Goal: Transaction & Acquisition: Download file/media

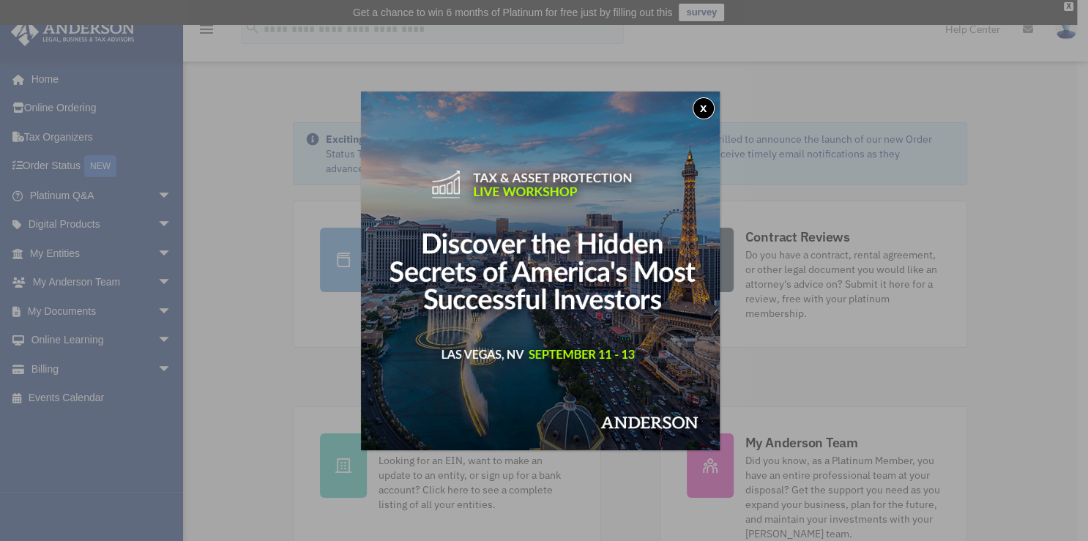
click at [709, 109] on button "x" at bounding box center [704, 108] width 22 height 22
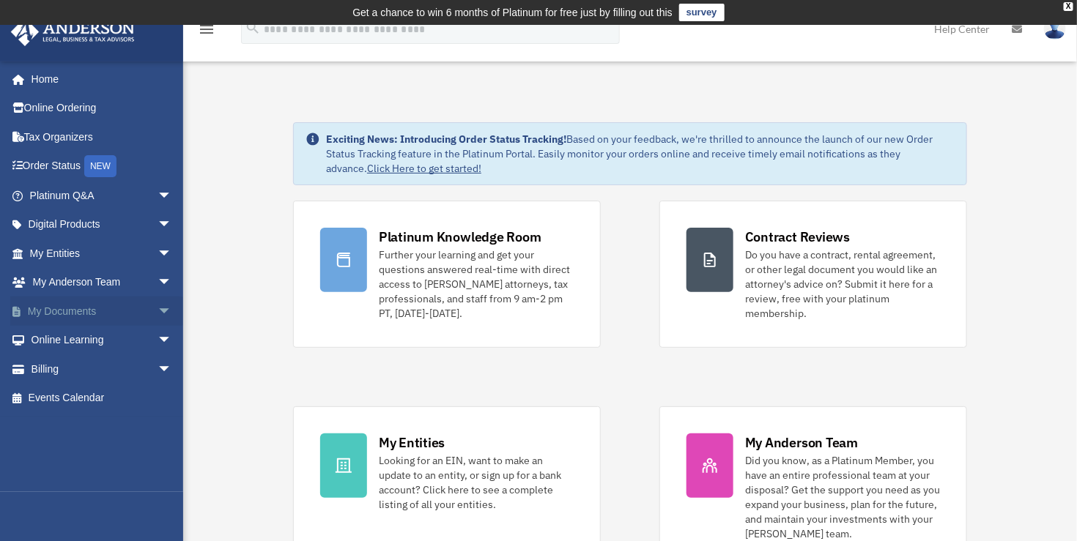
click at [109, 311] on link "My Documents arrow_drop_down" at bounding box center [102, 311] width 184 height 29
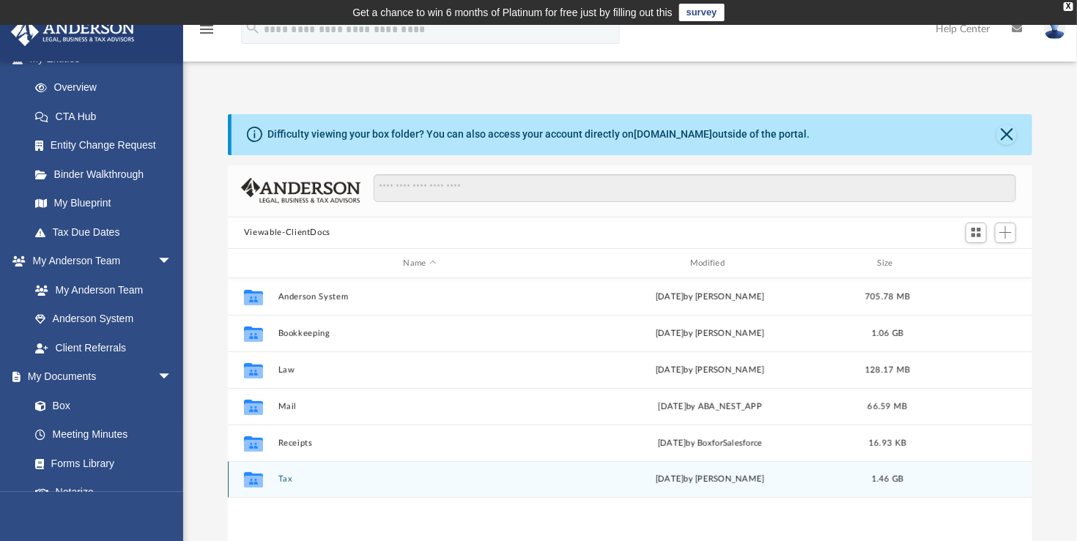
click at [289, 484] on button "Tax" at bounding box center [419, 480] width 283 height 10
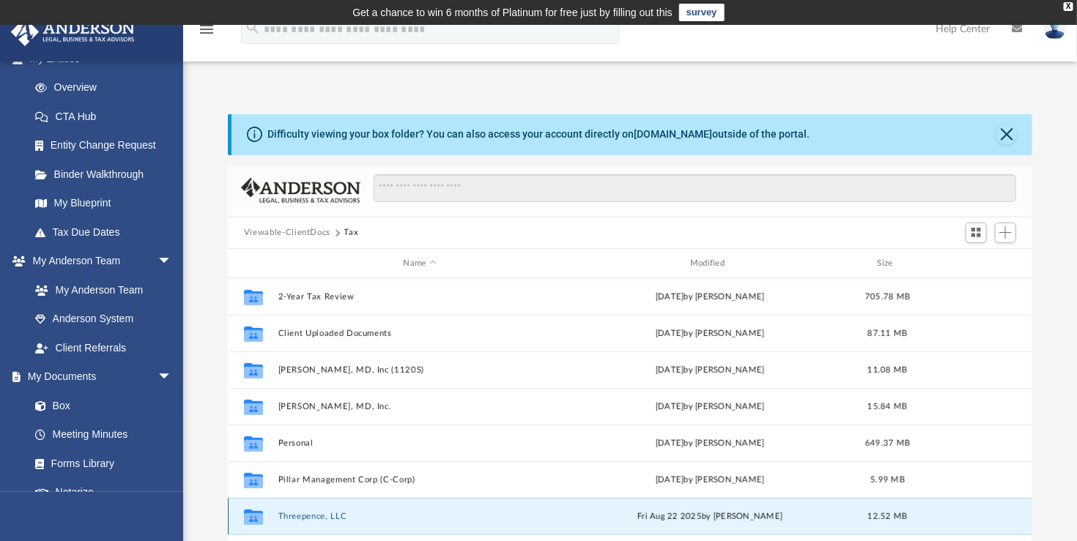
click at [314, 517] on button "Threepence, LLC" at bounding box center [419, 517] width 283 height 10
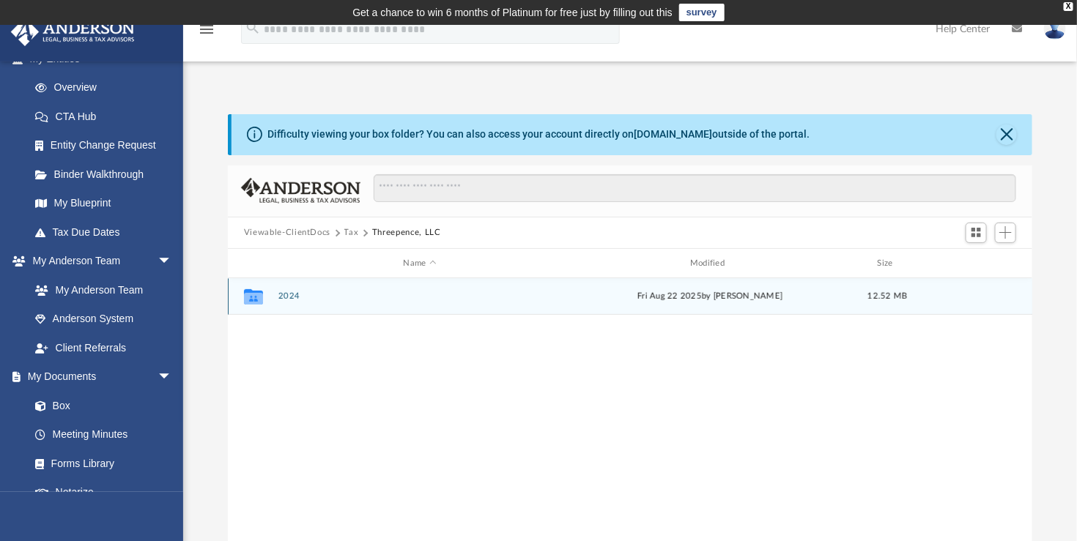
click at [289, 297] on button "2024" at bounding box center [419, 297] width 283 height 10
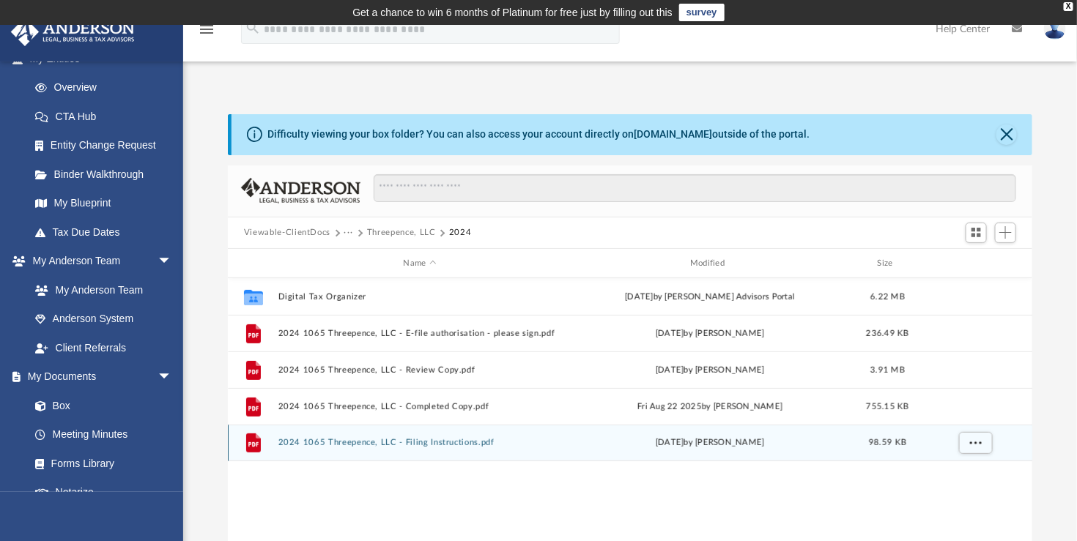
click at [472, 439] on button "2024 1065 Threepence, LLC - Filing Instructions.pdf" at bounding box center [419, 444] width 283 height 10
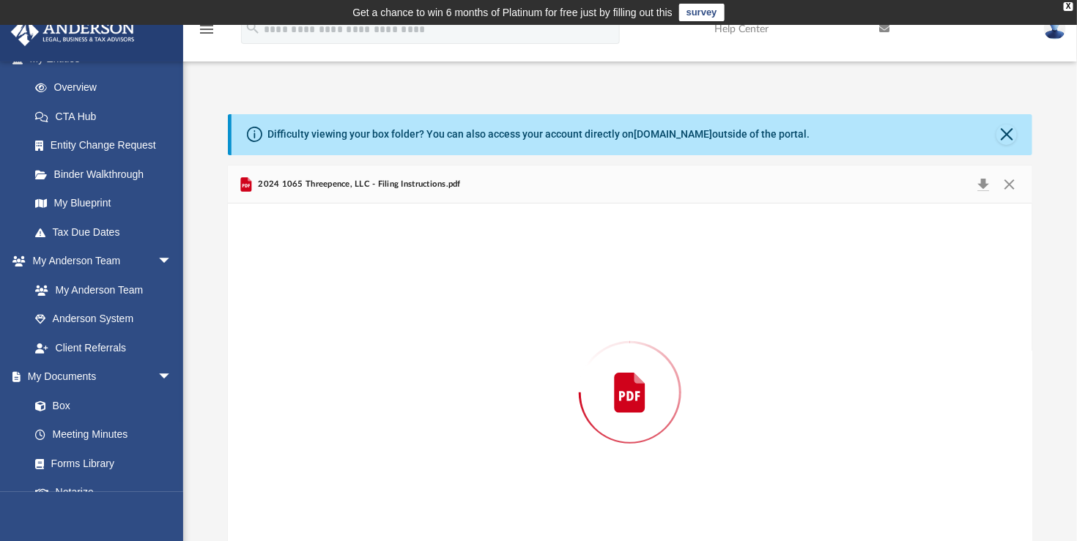
scroll to position [40, 0]
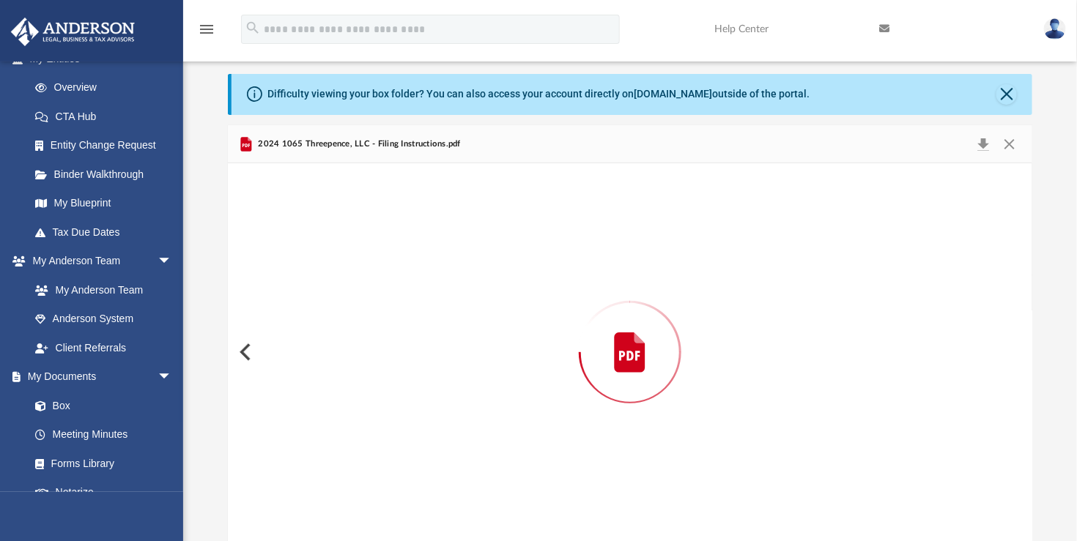
click at [242, 351] on button "Preview" at bounding box center [244, 352] width 32 height 41
click at [1017, 355] on button "Preview" at bounding box center [1016, 352] width 32 height 41
click at [59, 406] on link "Box" at bounding box center [108, 405] width 174 height 29
click at [1017, 143] on button "Close" at bounding box center [1009, 144] width 26 height 21
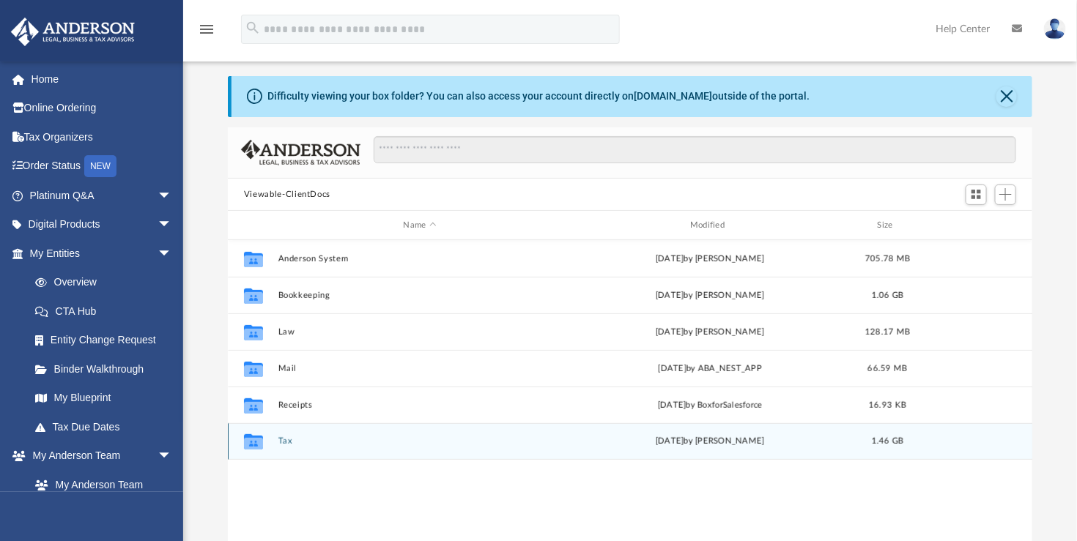
scroll to position [40, 0]
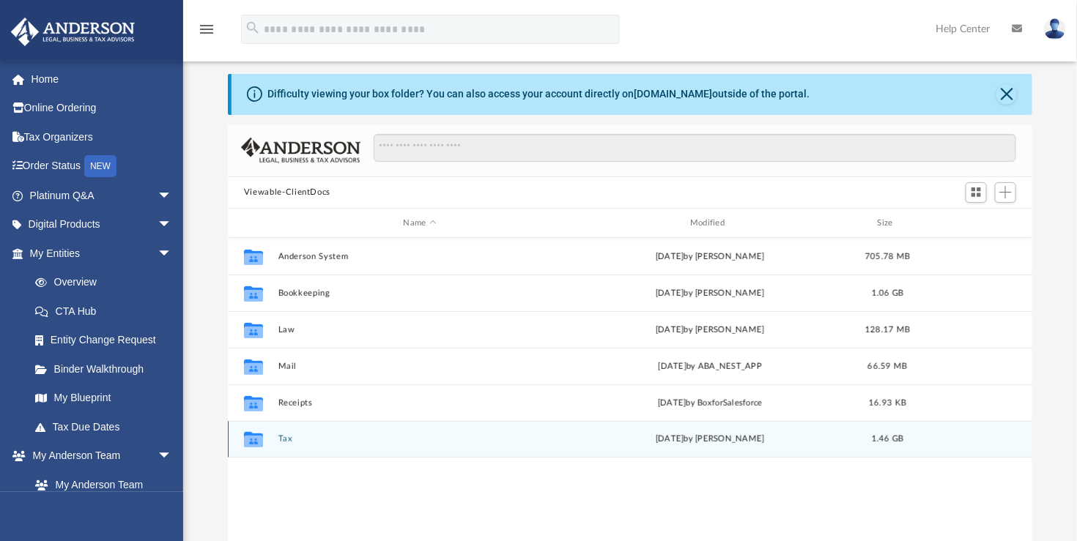
click at [276, 438] on div "Collaborated Folder Tax [DATE] by [PERSON_NAME] 1.46 GB" at bounding box center [630, 439] width 804 height 37
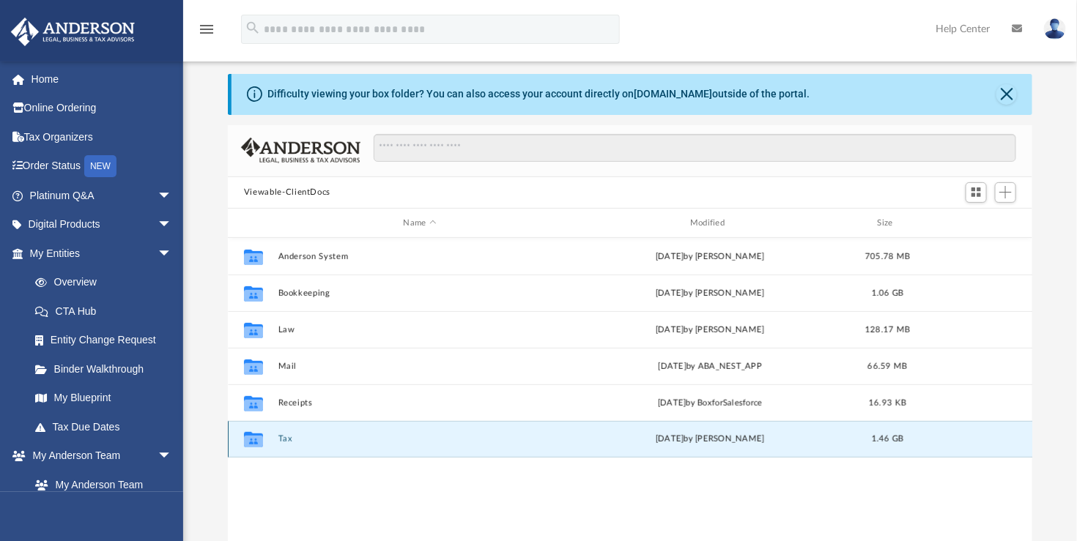
click at [280, 439] on button "Tax" at bounding box center [419, 440] width 283 height 10
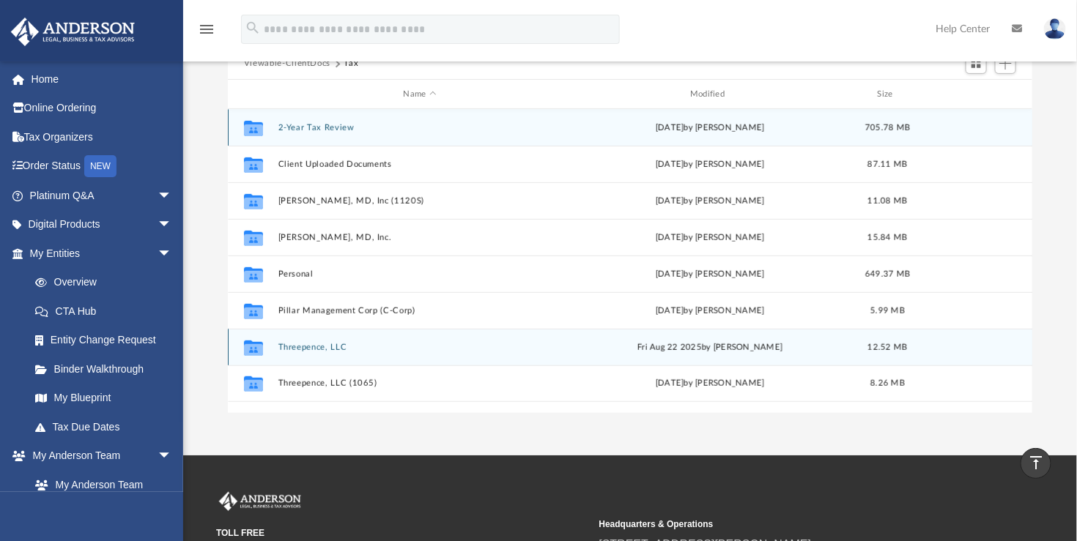
scroll to position [150, 0]
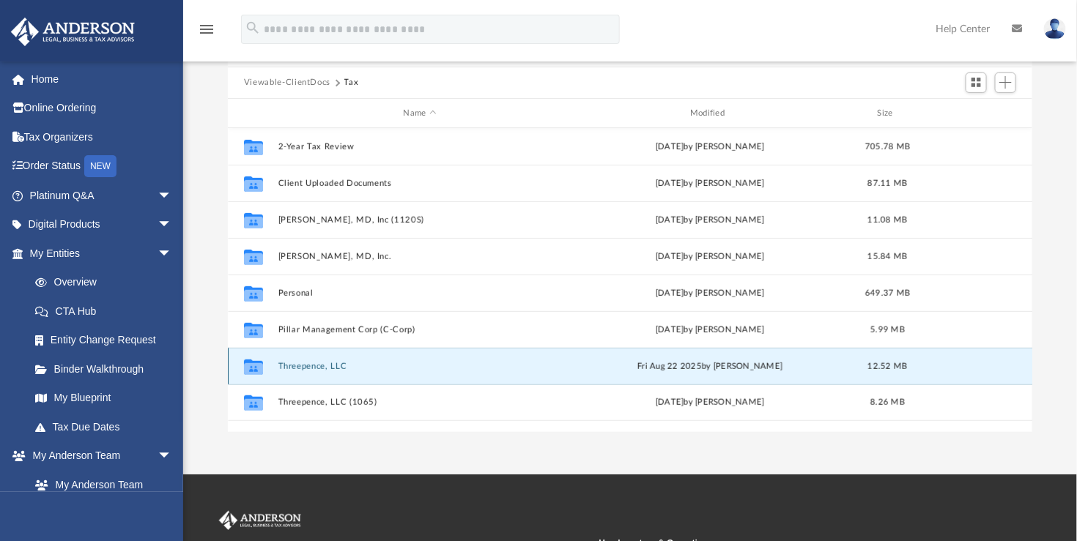
click at [339, 366] on button "Threepence, LLC" at bounding box center [419, 367] width 283 height 10
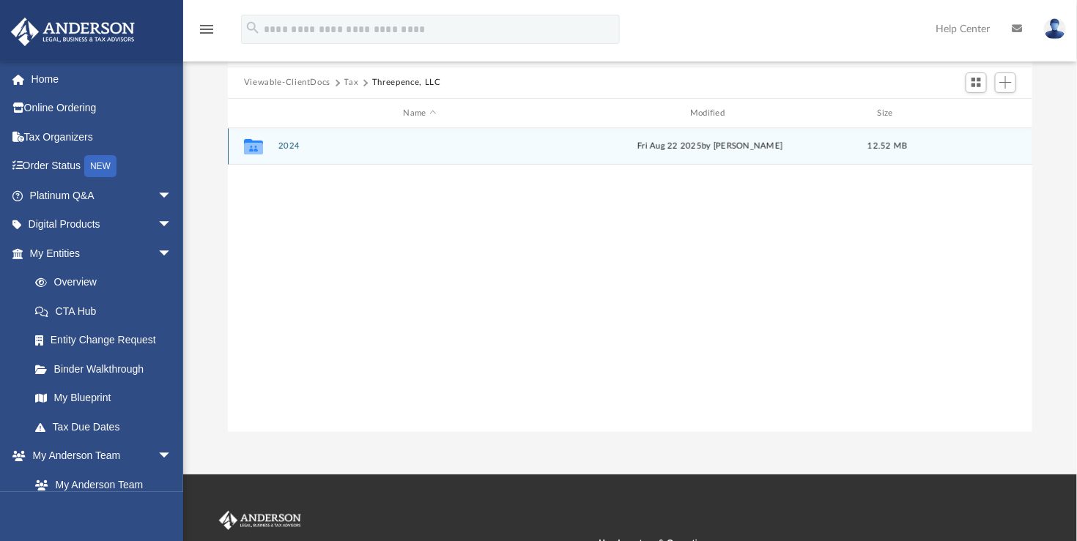
click at [294, 143] on button "2024" at bounding box center [419, 147] width 283 height 10
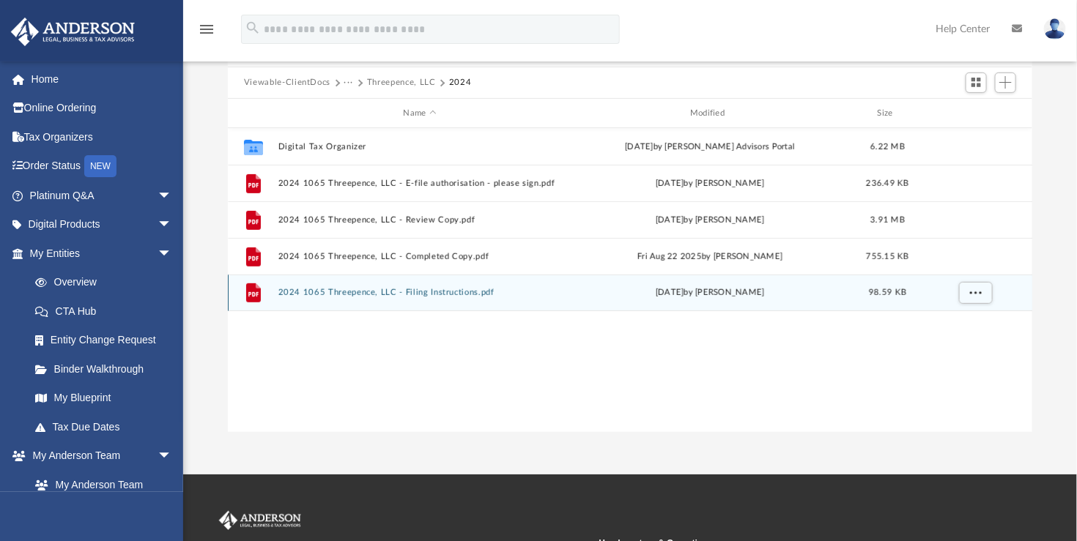
click at [450, 292] on button "2024 1065 Threepence, LLC - Filing Instructions.pdf" at bounding box center [419, 294] width 283 height 10
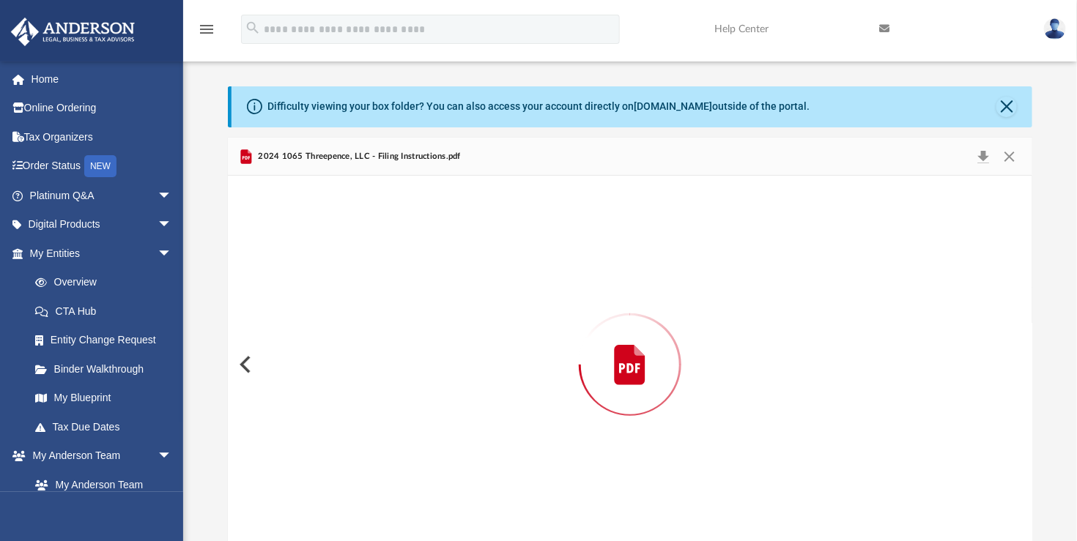
scroll to position [0, 0]
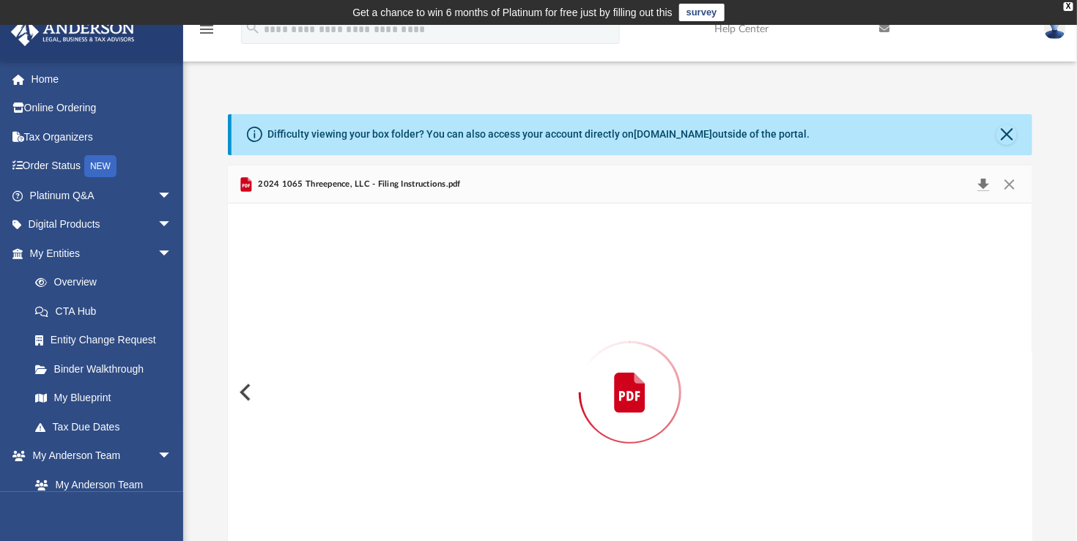
click at [986, 185] on button "Download" at bounding box center [983, 184] width 26 height 21
click at [779, 96] on div "Difficulty viewing your box folder? You can also access your account directly o…" at bounding box center [630, 333] width 894 height 499
click at [680, 84] on div "Difficulty viewing your box folder? You can also access your account directly o…" at bounding box center [630, 333] width 894 height 499
click at [980, 184] on button "Download" at bounding box center [983, 184] width 26 height 21
click at [1007, 133] on button "Close" at bounding box center [1006, 135] width 21 height 21
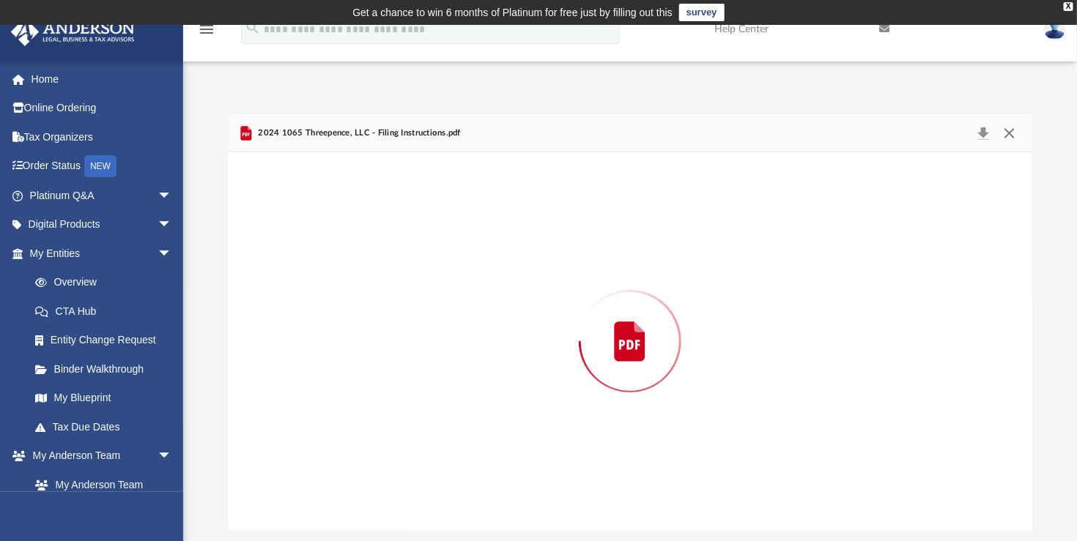
click at [1007, 133] on button "Close" at bounding box center [1009, 133] width 26 height 21
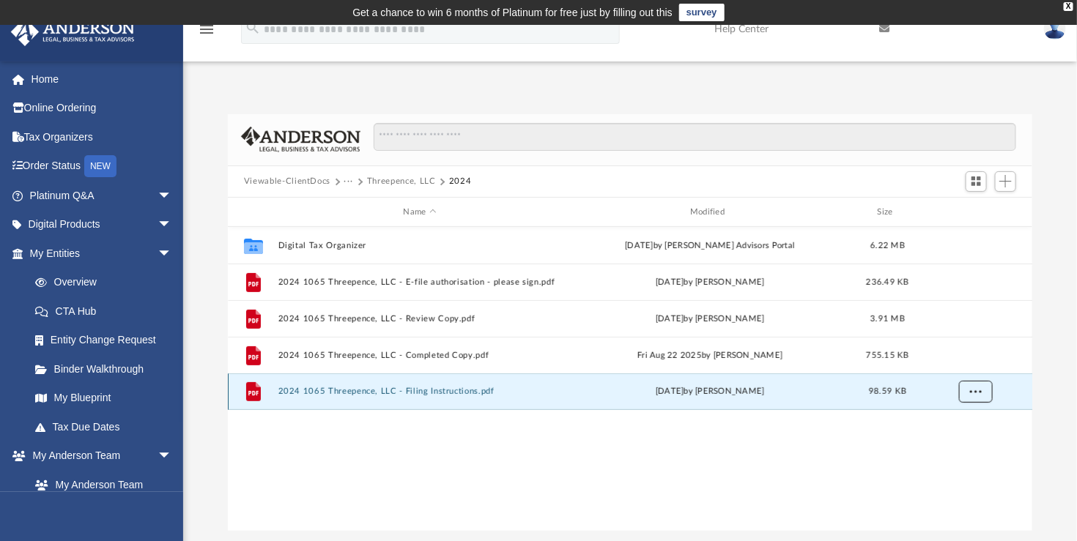
click at [971, 395] on span "More options" at bounding box center [976, 391] width 12 height 8
click at [965, 421] on li "Preview" at bounding box center [962, 422] width 42 height 15
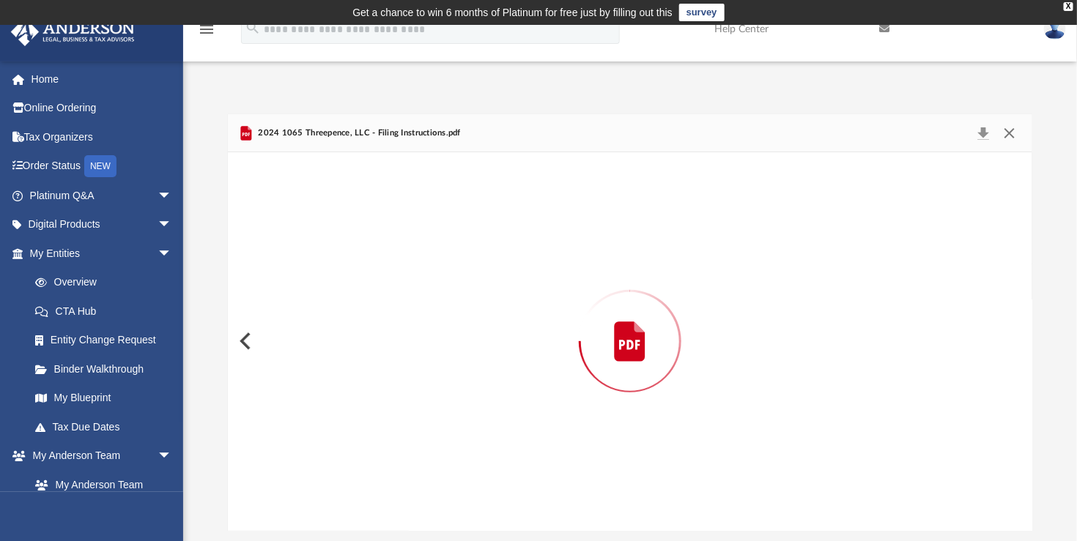
click at [1009, 128] on button "Close" at bounding box center [1009, 133] width 26 height 21
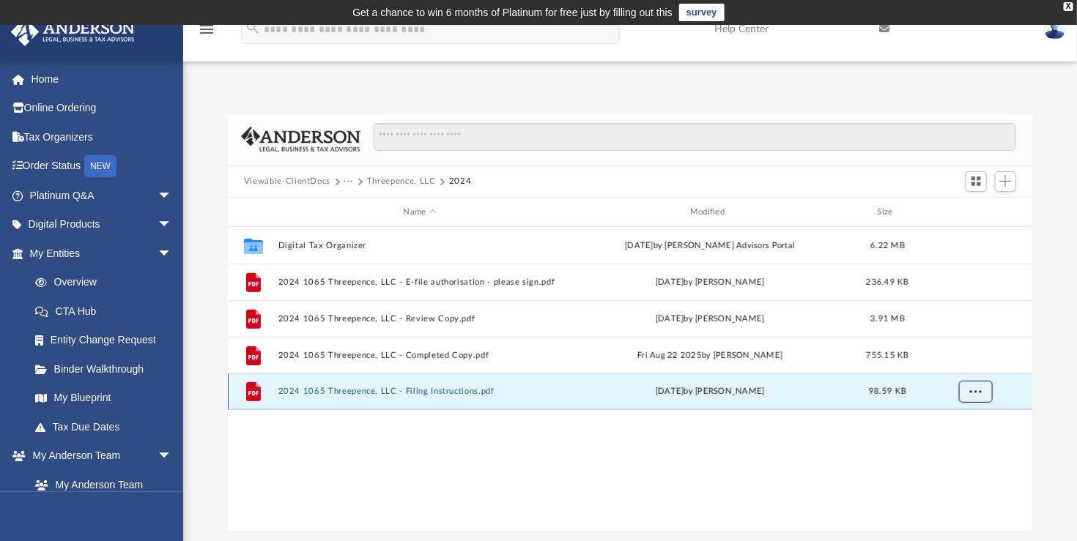
click at [974, 389] on span "More options" at bounding box center [976, 391] width 12 height 8
click at [982, 448] on li "Download" at bounding box center [962, 444] width 42 height 15
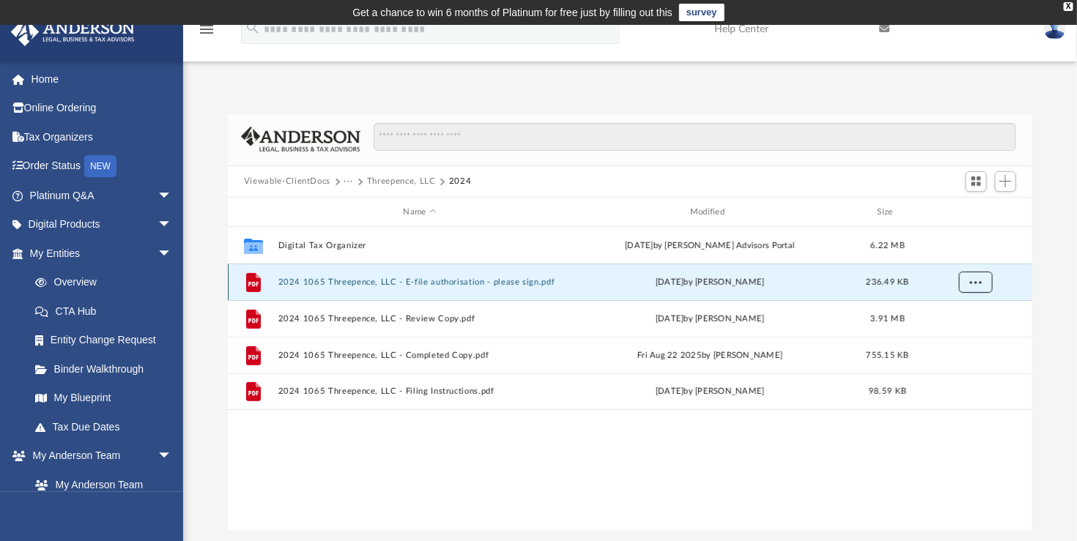
click at [985, 283] on button "More options" at bounding box center [976, 283] width 34 height 22
click at [961, 305] on li "Preview" at bounding box center [962, 312] width 42 height 15
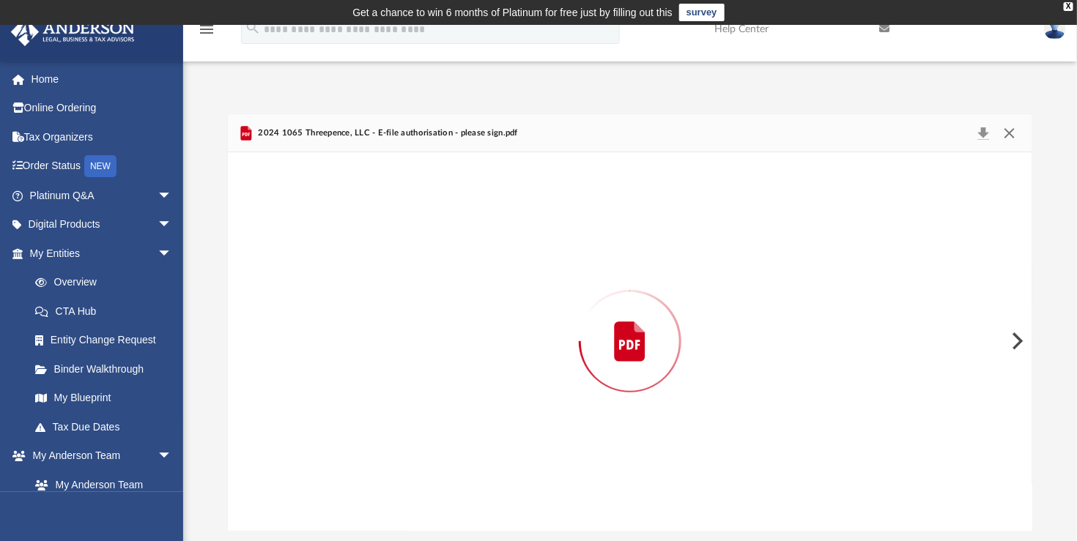
click at [1006, 133] on button "Close" at bounding box center [1009, 133] width 26 height 21
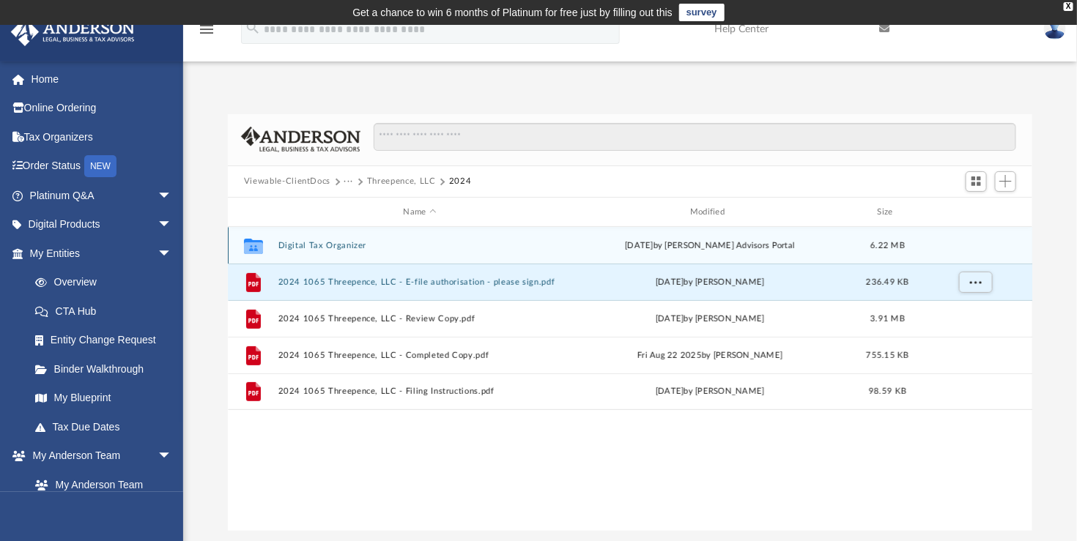
click at [310, 242] on button "Digital Tax Organizer" at bounding box center [419, 246] width 283 height 10
